Goal: Use online tool/utility: Use online tool/utility

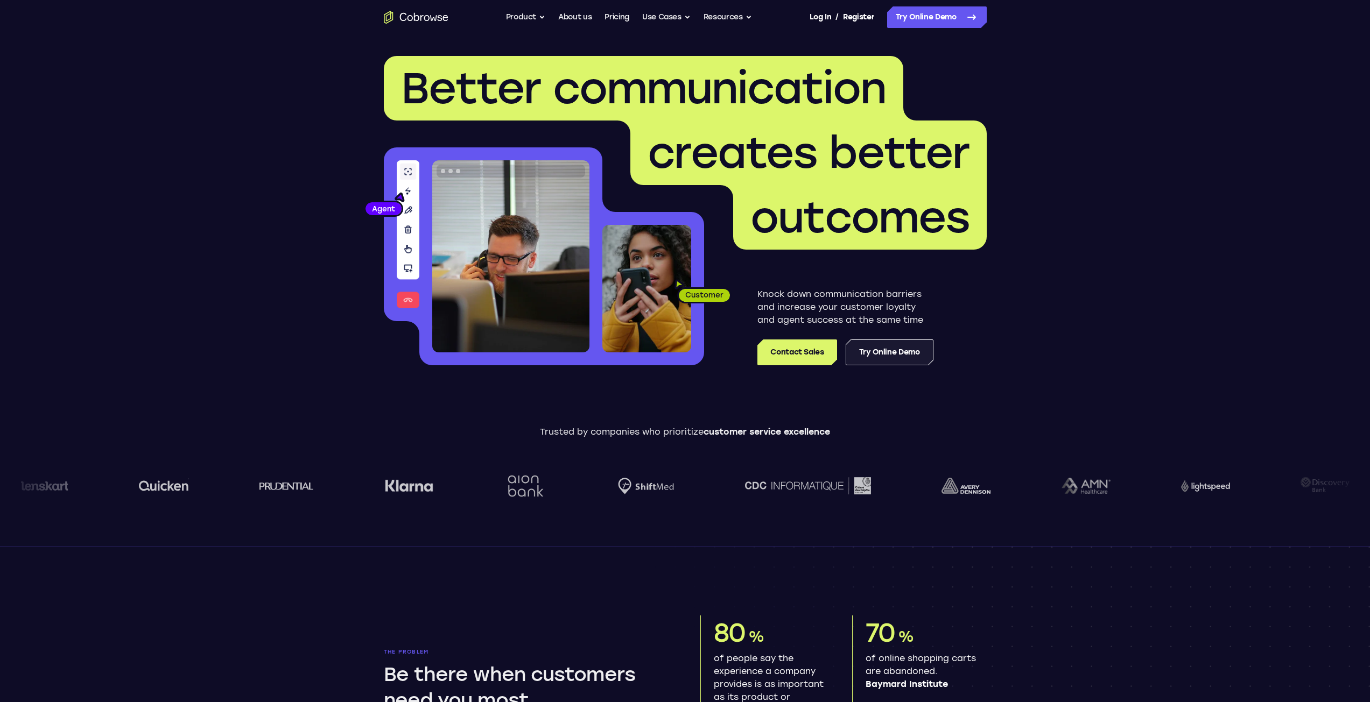
click at [899, 357] on link "Try Online Demo" at bounding box center [889, 353] width 88 height 26
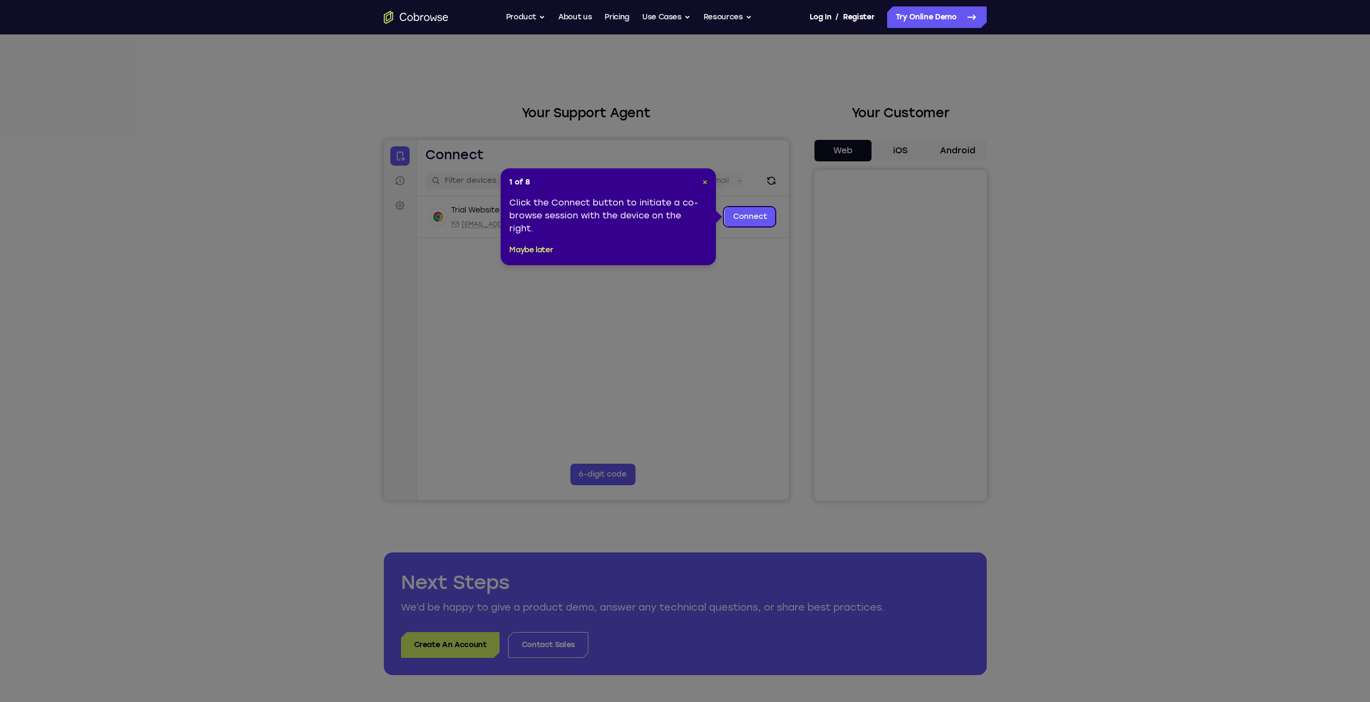
click at [706, 178] on span "×" at bounding box center [704, 182] width 5 height 9
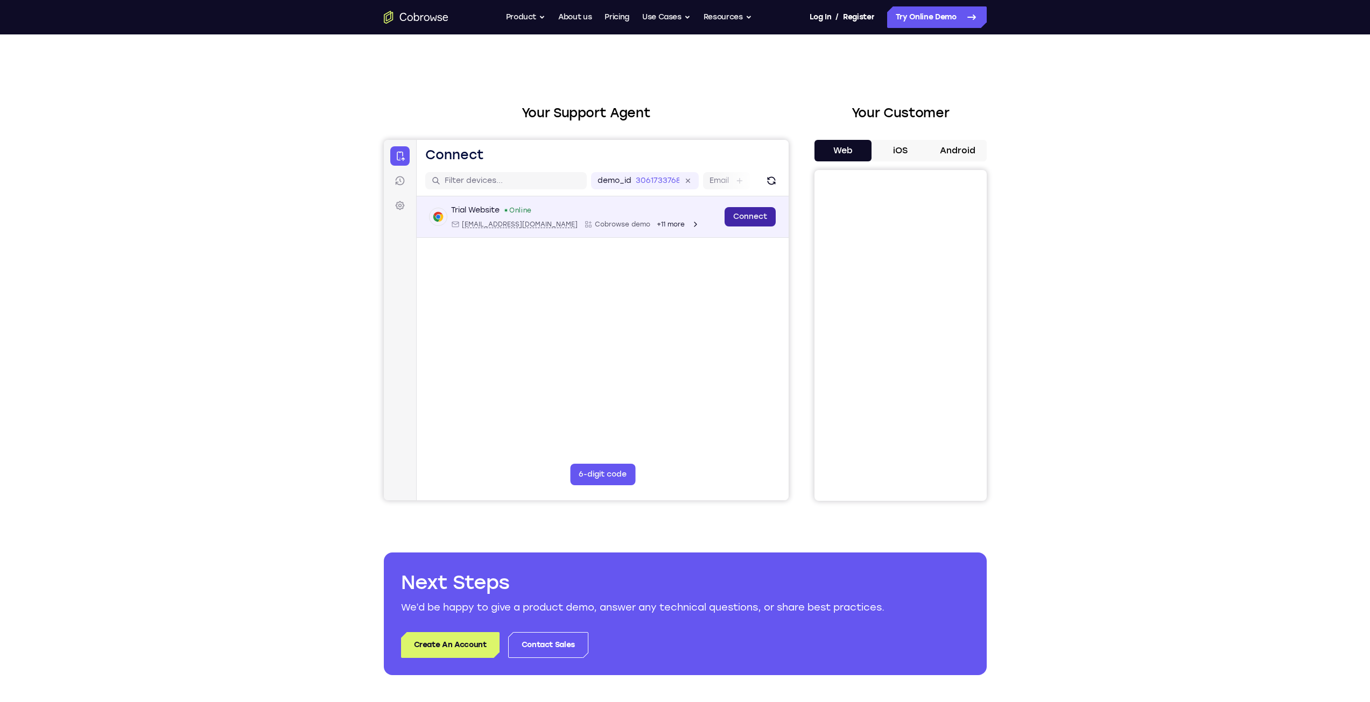
click at [744, 216] on link "Connect" at bounding box center [749, 216] width 51 height 19
click at [687, 180] on icon at bounding box center [687, 181] width 12 height 12
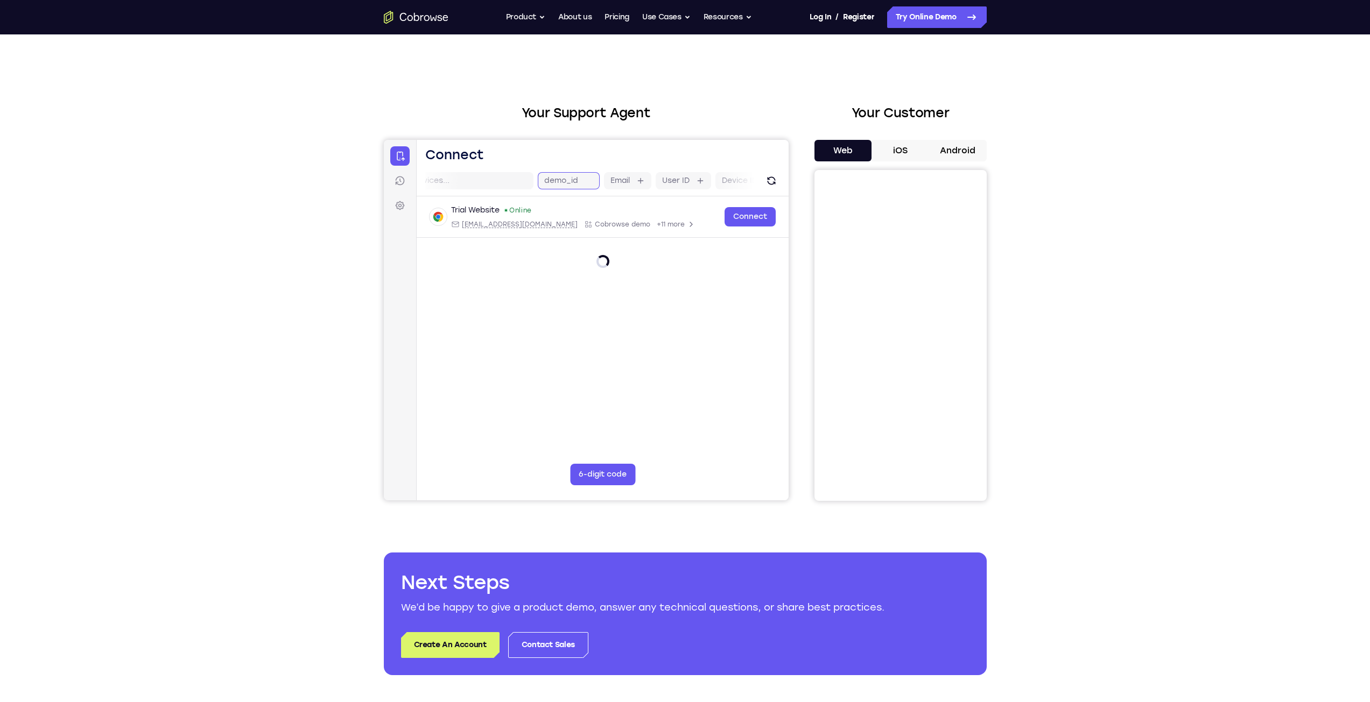
scroll to position [0, 55]
click at [498, 178] on input "text" at bounding box center [457, 180] width 136 height 11
